Goal: Information Seeking & Learning: Learn about a topic

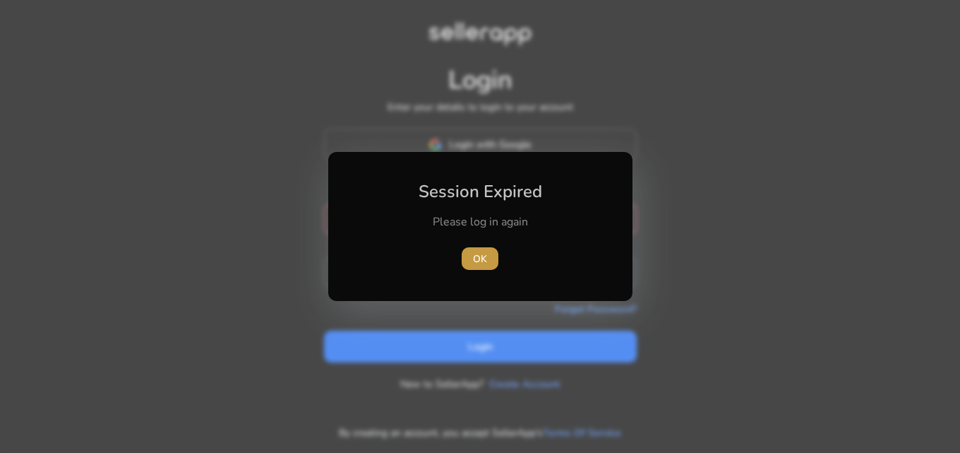
click at [491, 262] on span "button" at bounding box center [480, 258] width 37 height 34
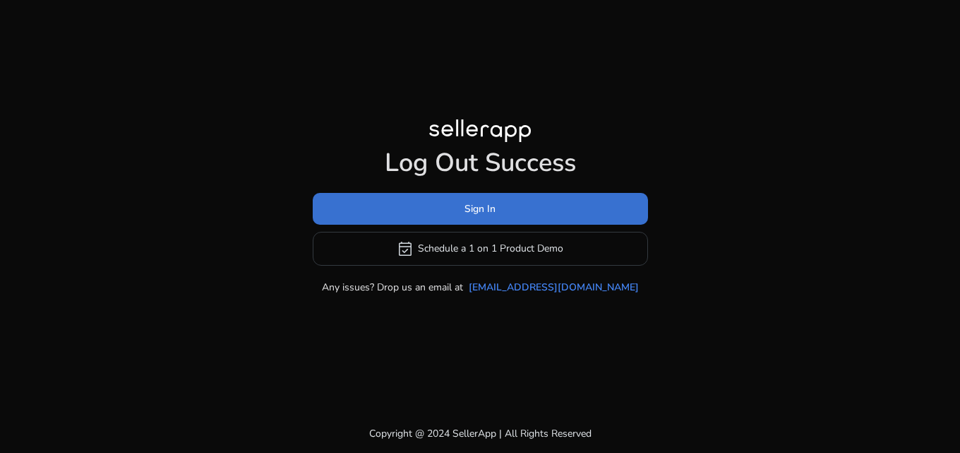
click at [456, 203] on span at bounding box center [480, 208] width 335 height 34
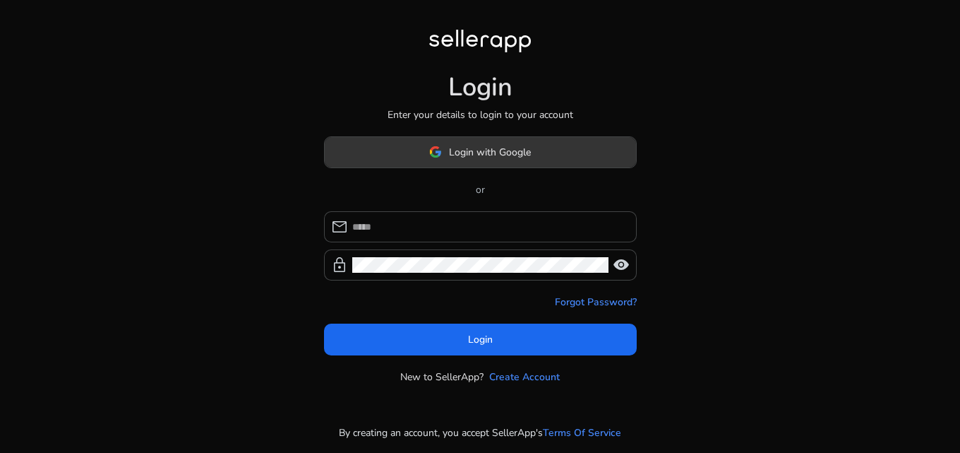
click at [433, 167] on button "Login with Google" at bounding box center [480, 152] width 313 height 32
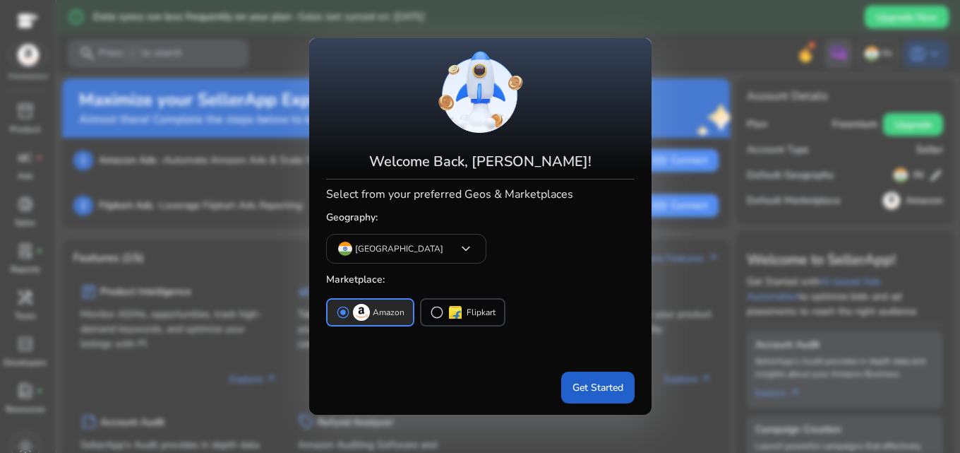
click at [597, 376] on span at bounding box center [597, 388] width 73 height 34
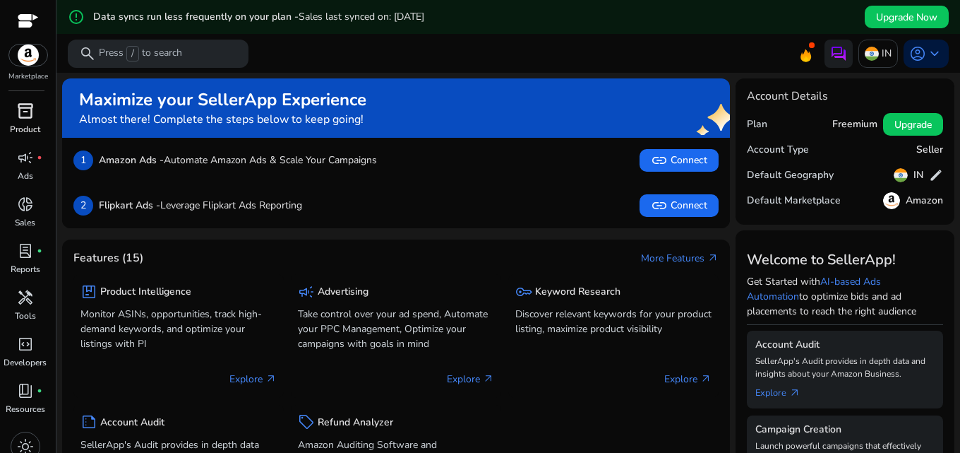
click at [23, 127] on p "Product" at bounding box center [25, 129] width 30 height 13
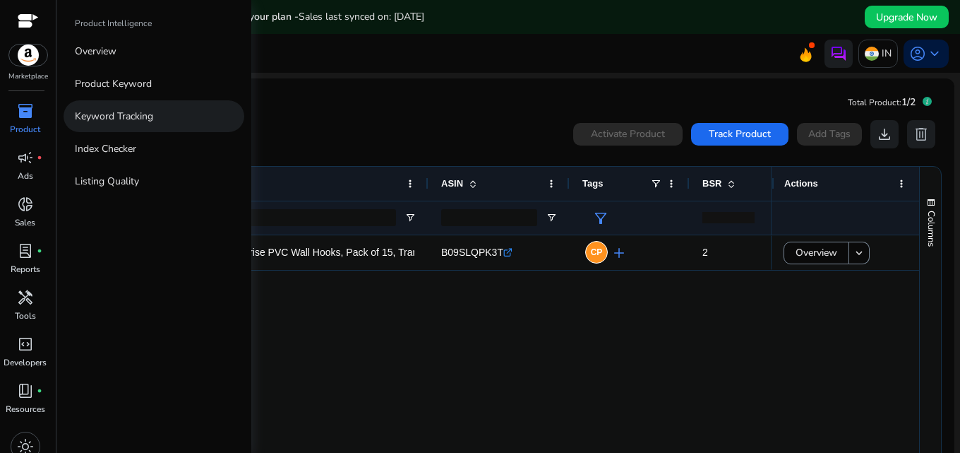
click at [94, 115] on p "Keyword Tracking" at bounding box center [114, 116] width 78 height 15
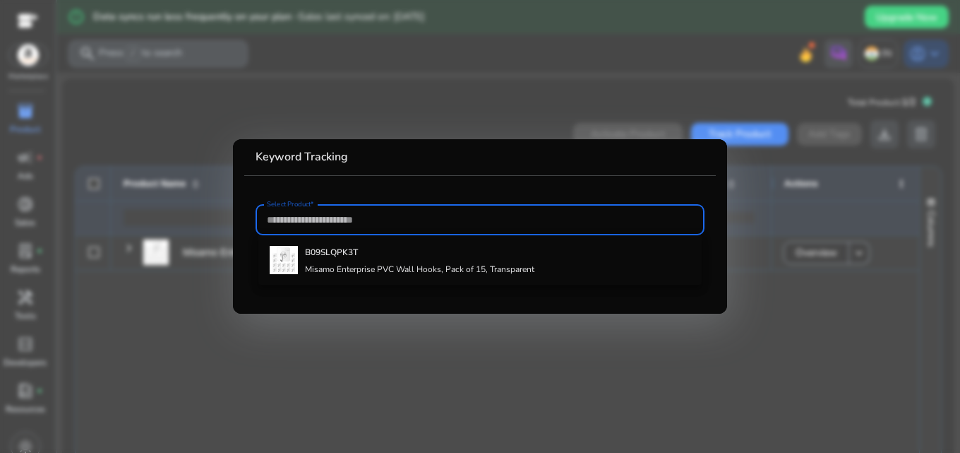
click at [312, 217] on input "Select Product*" at bounding box center [480, 220] width 426 height 16
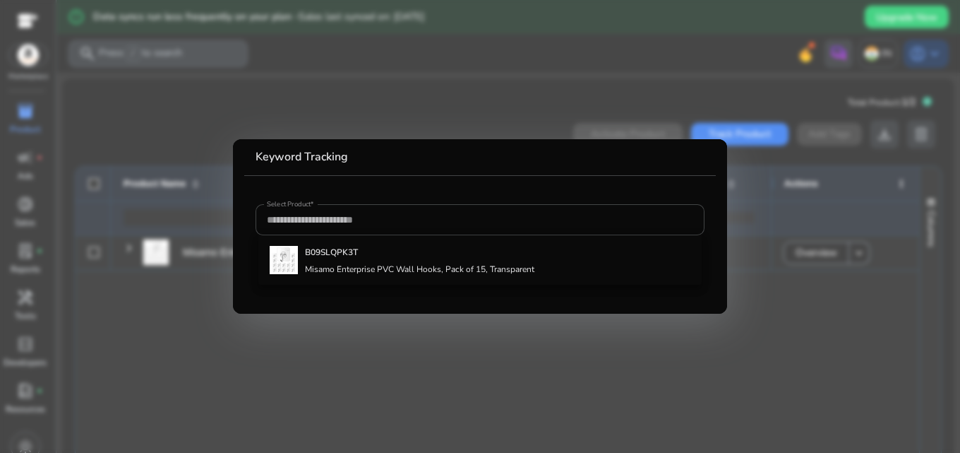
click at [136, 157] on div at bounding box center [480, 226] width 960 height 453
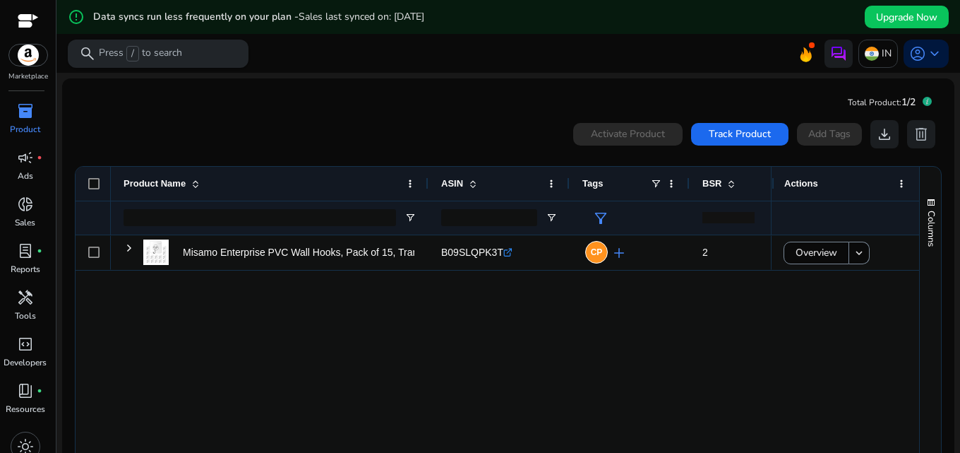
click at [131, 56] on span "/" at bounding box center [132, 54] width 13 height 16
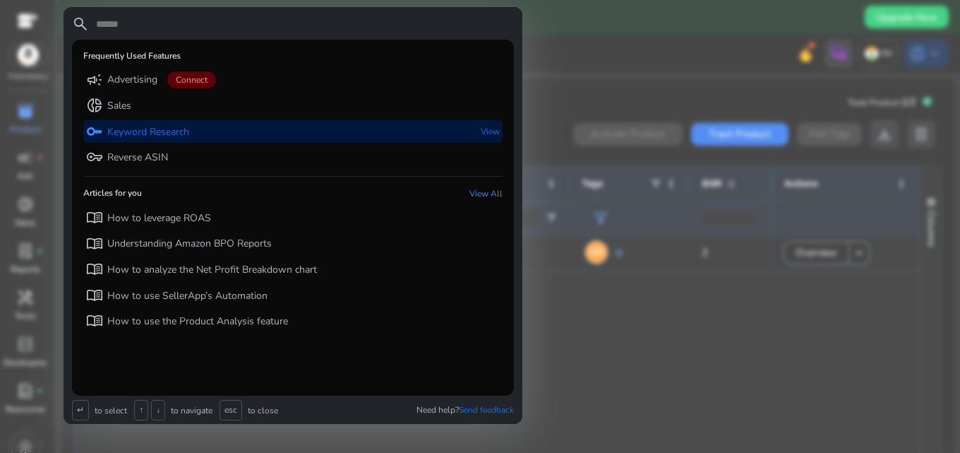
click at [151, 132] on p "Keyword Research" at bounding box center [148, 132] width 82 height 14
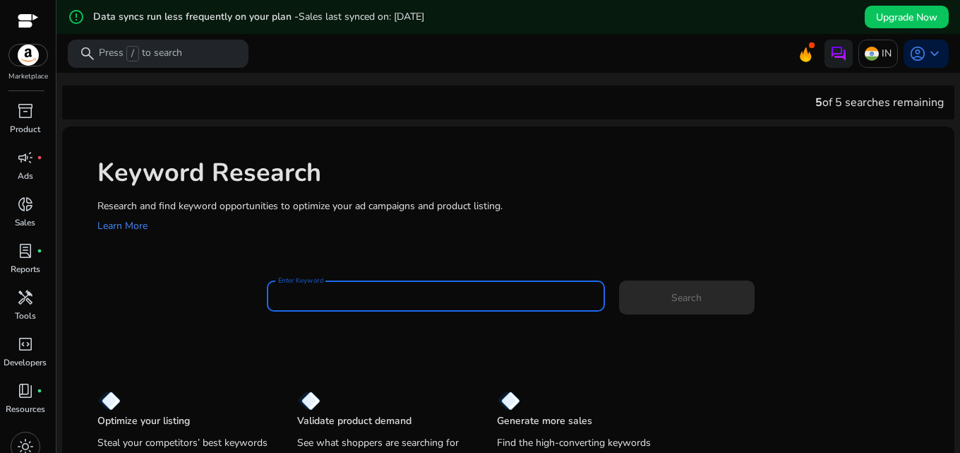
click at [309, 301] on input "Enter Keyword" at bounding box center [436, 296] width 316 height 16
paste input "**********"
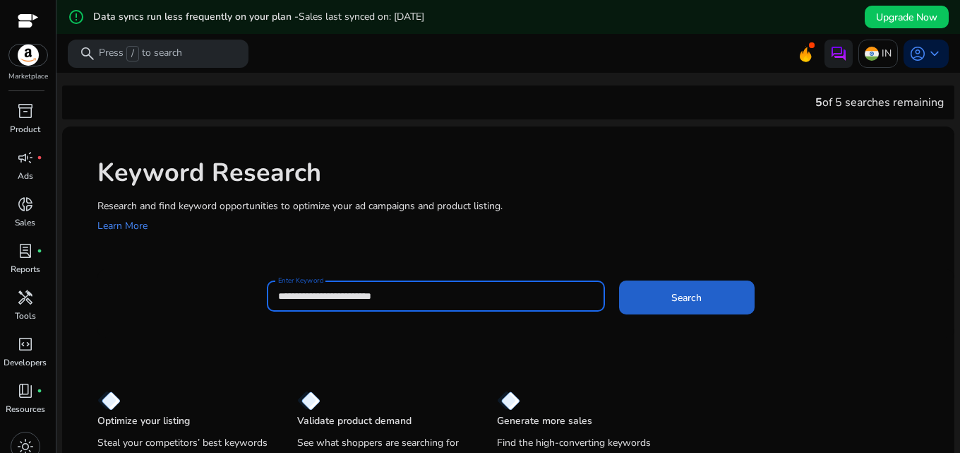
type input "**********"
click at [643, 298] on span at bounding box center [687, 297] width 136 height 34
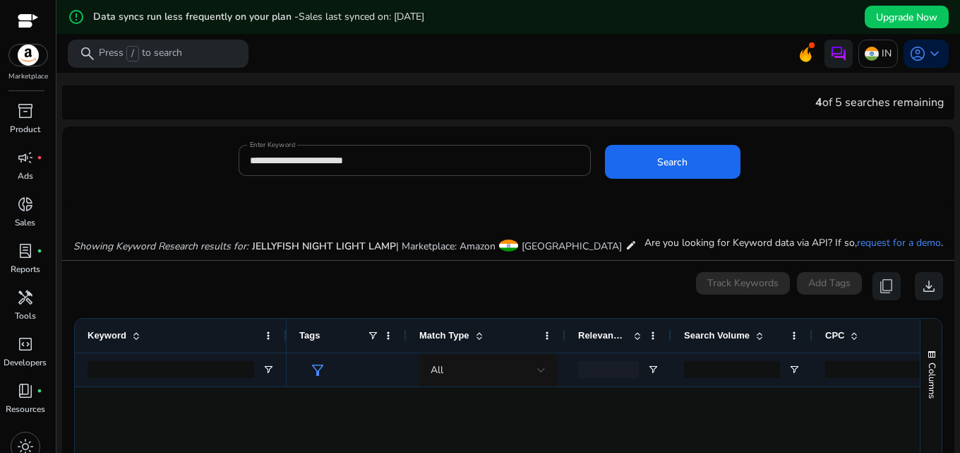
scroll to position [706, 0]
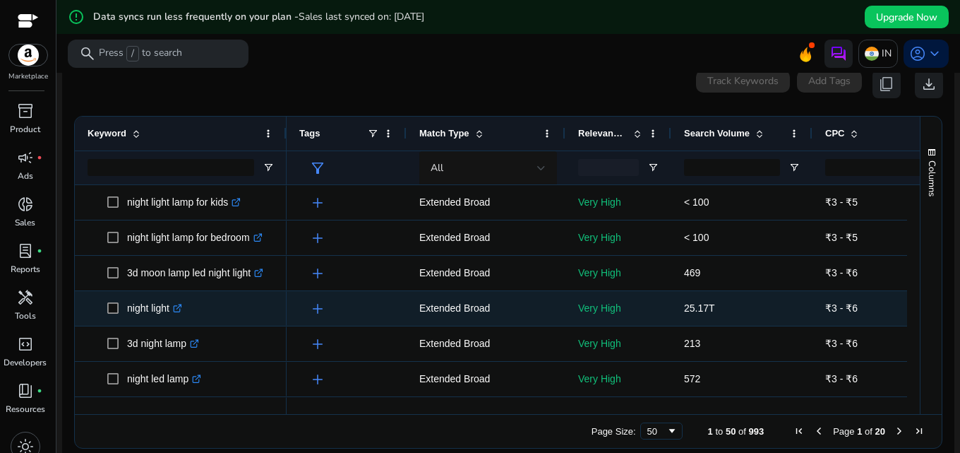
scroll to position [616, 0]
